Goal: Navigation & Orientation: Find specific page/section

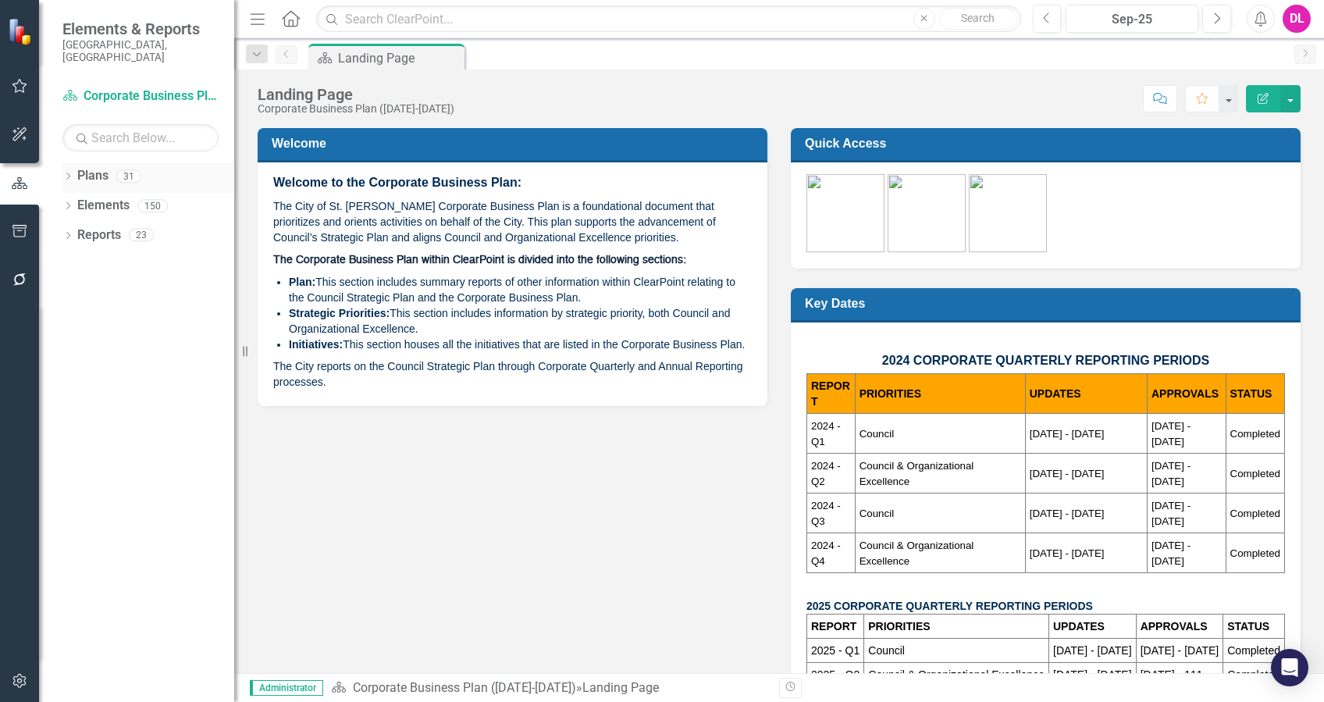
click at [69, 173] on icon at bounding box center [68, 176] width 4 height 7
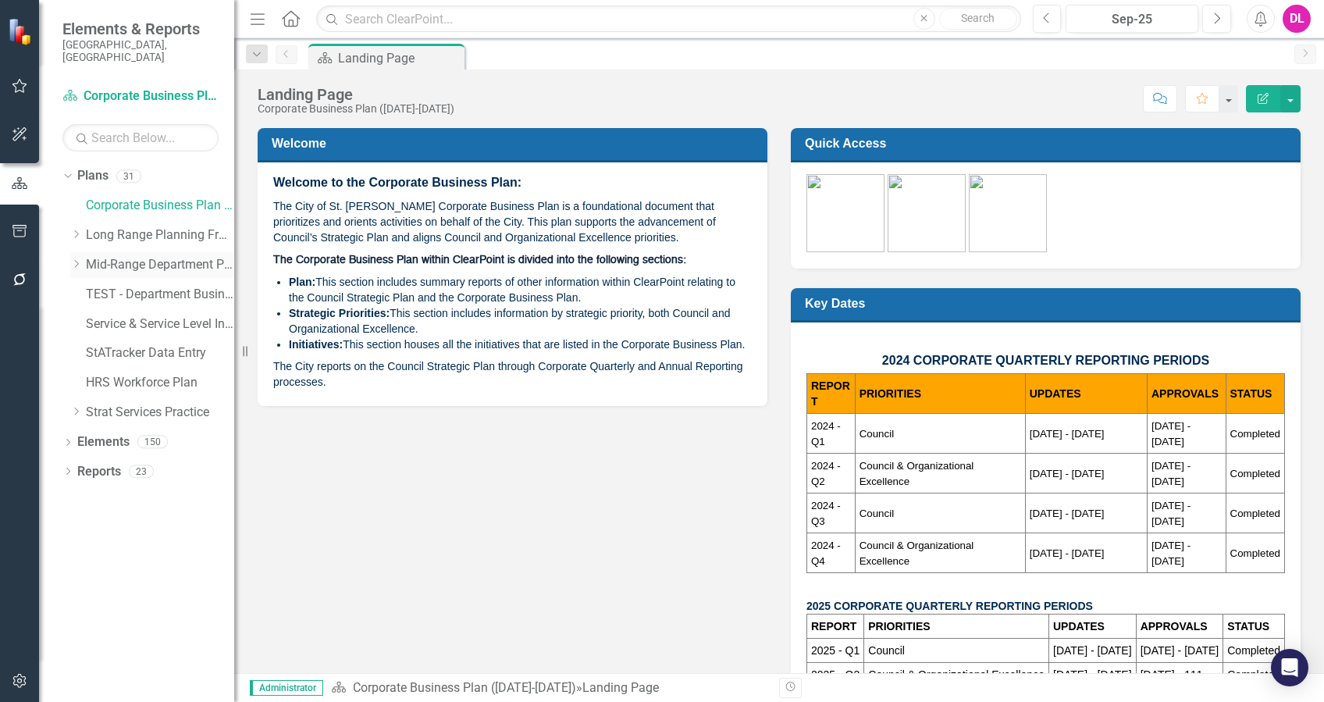
click at [71, 252] on div "Dropdown Mid-Range Department Plans" at bounding box center [152, 265] width 164 height 26
click at [73, 259] on icon "Dropdown" at bounding box center [76, 263] width 12 height 9
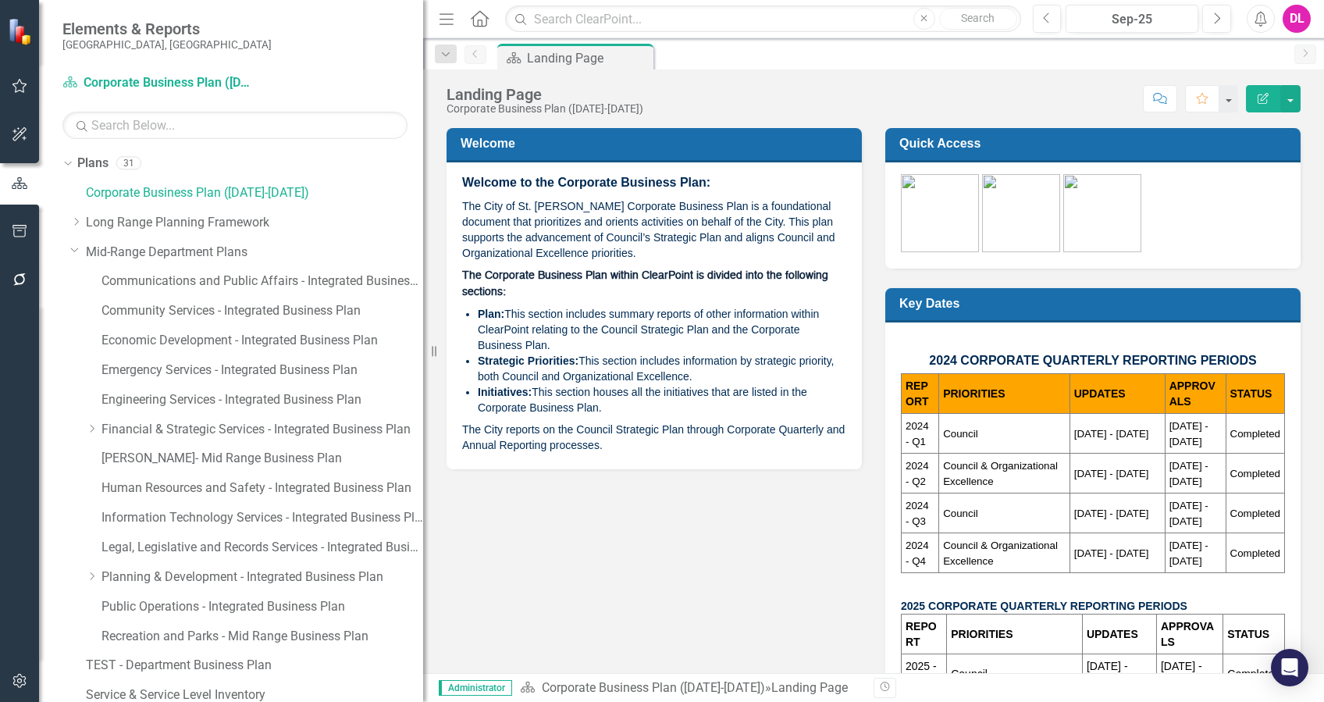
drag, startPoint x: 242, startPoint y: 425, endPoint x: 426, endPoint y: 424, distance: 183.5
click at [426, 424] on div "Resize" at bounding box center [429, 351] width 12 height 702
click at [312, 525] on link "Information Technology Services - Integrated Business Plan" at bounding box center [263, 518] width 324 height 18
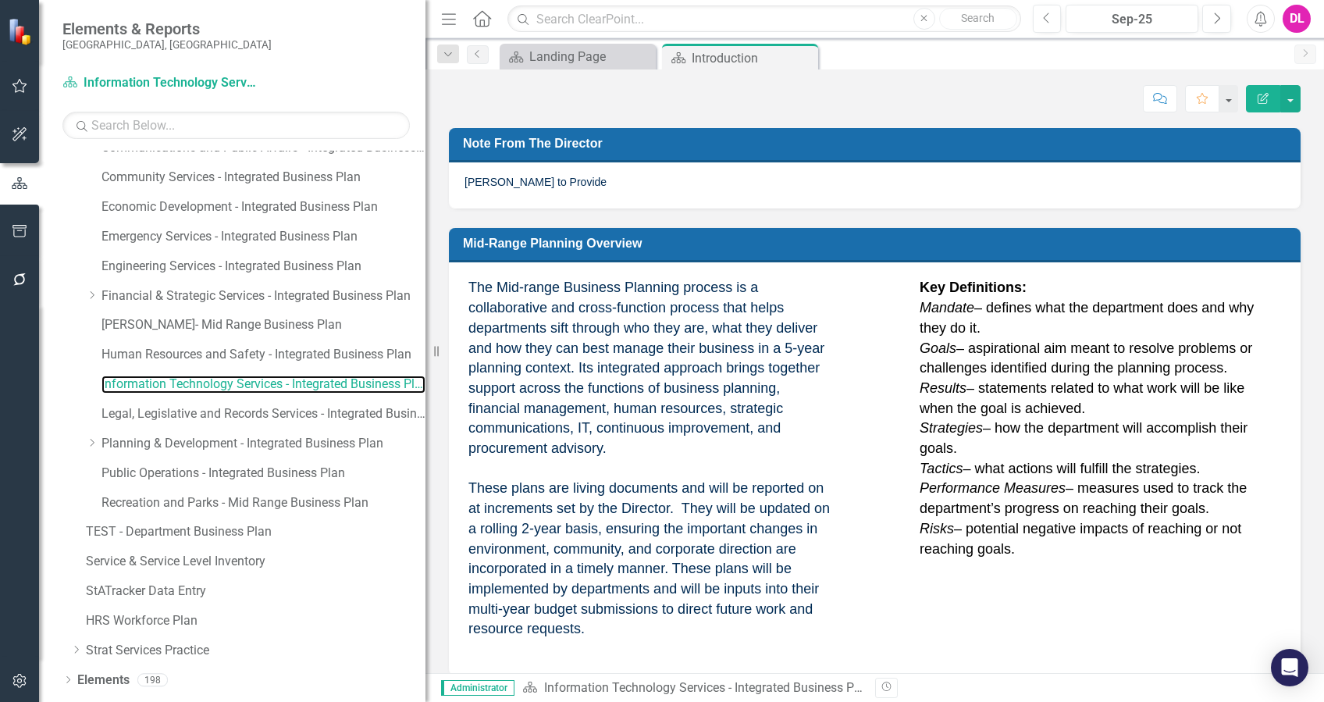
scroll to position [151, 0]
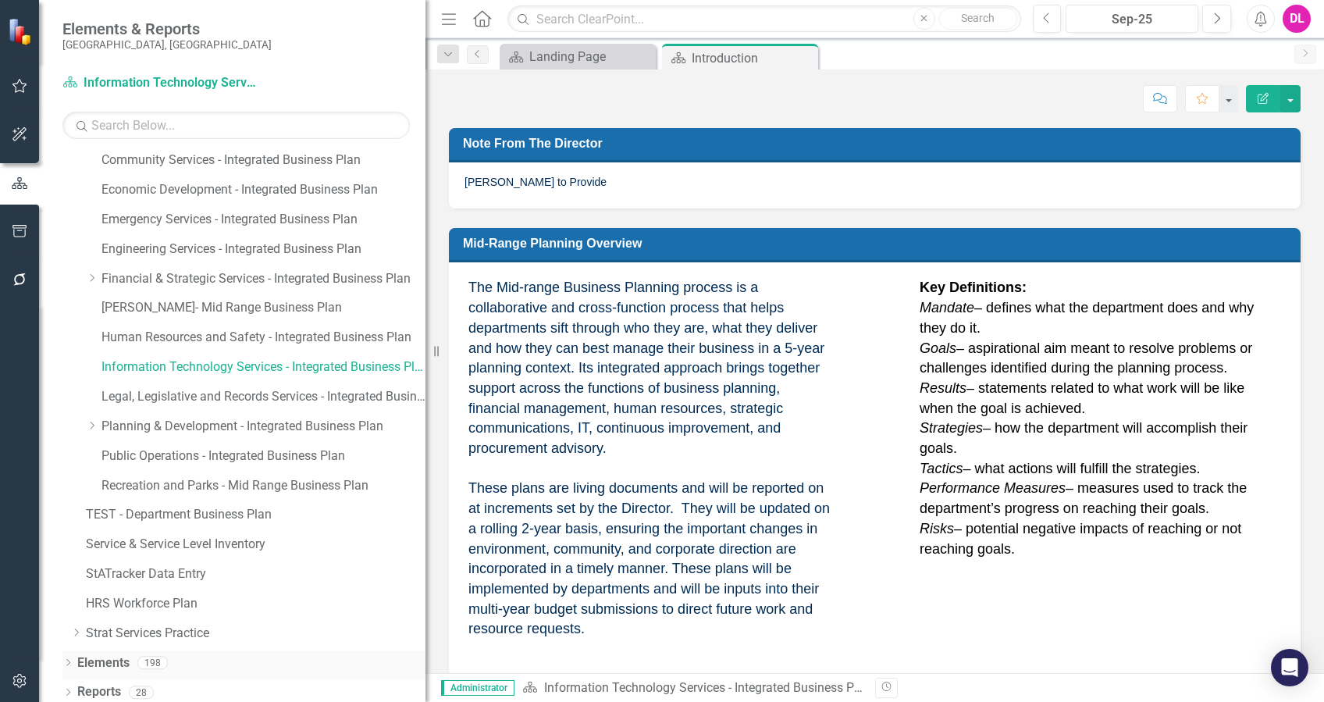
click at [62, 660] on icon "Dropdown" at bounding box center [67, 664] width 11 height 9
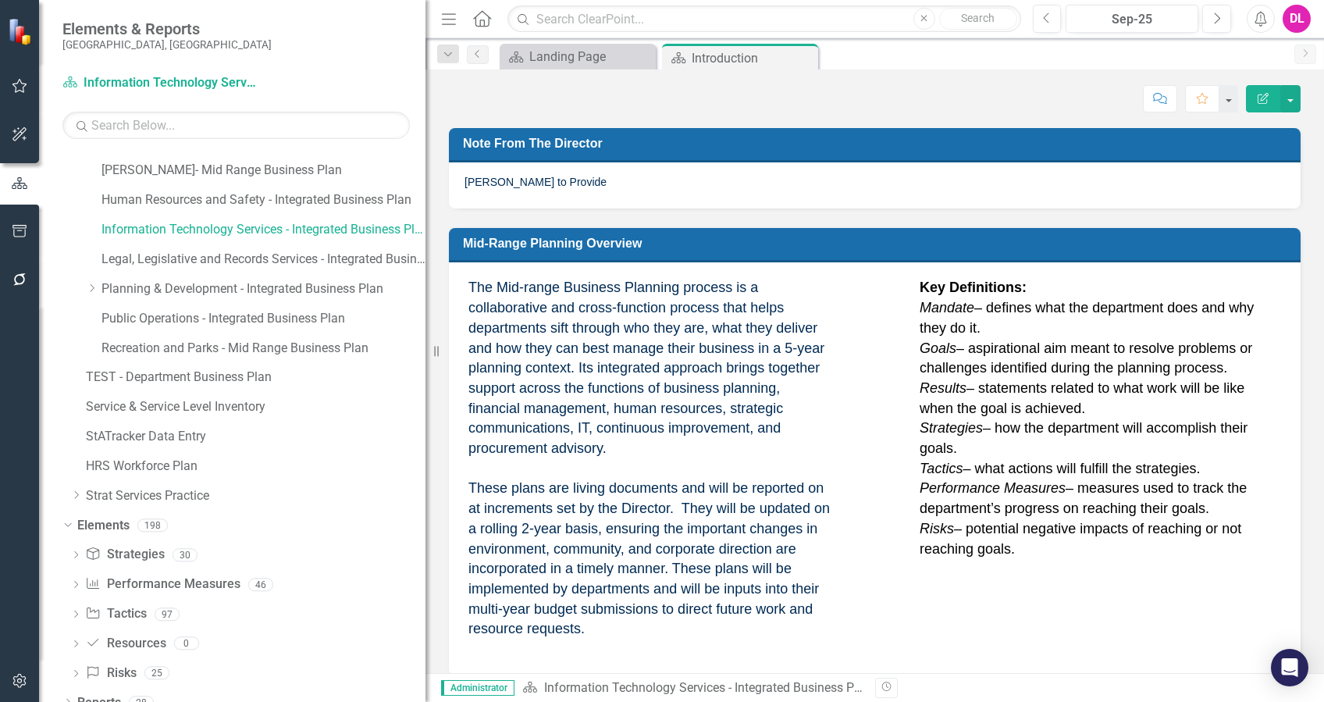
scroll to position [306, 0]
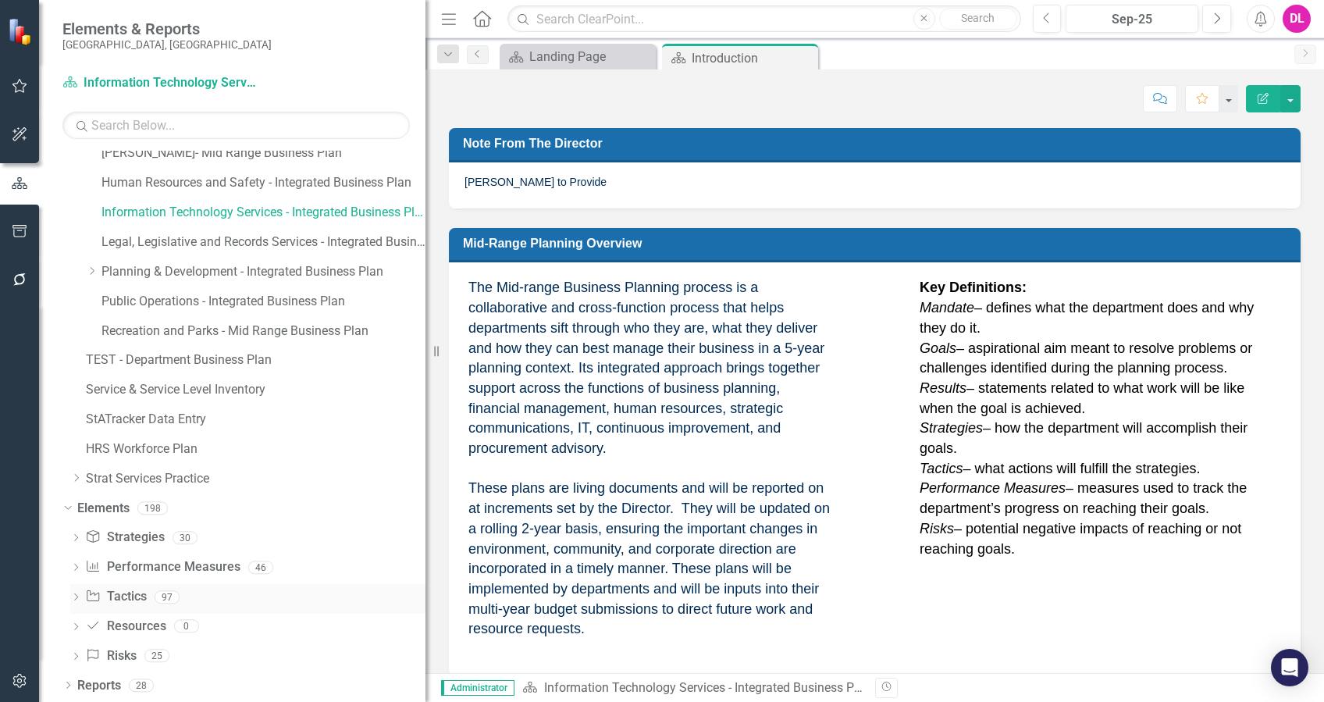
click at [121, 596] on link "Tactic Tactics" at bounding box center [115, 597] width 61 height 18
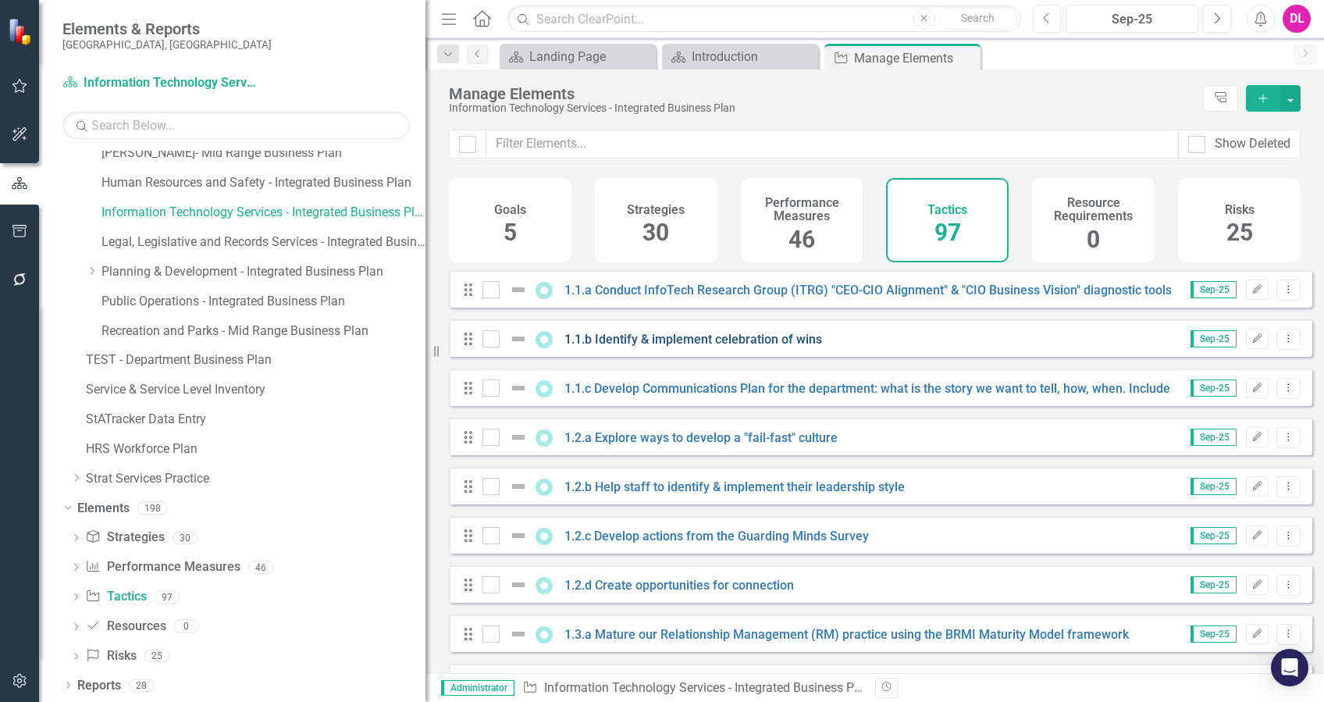
click at [728, 347] on link "1.1.b Identify & implement celebration of wins" at bounding box center [693, 339] width 258 height 15
